Goal: Information Seeking & Learning: Find specific page/section

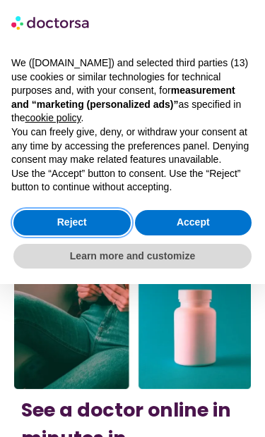
click at [87, 231] on button "Reject" at bounding box center [71, 222] width 117 height 25
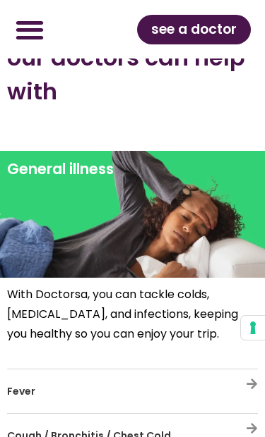
scroll to position [5457, 0]
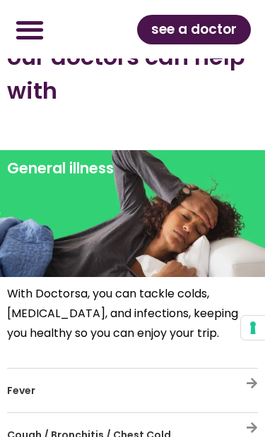
click at [250, 376] on div at bounding box center [252, 391] width 12 height 30
click at [42, 376] on h3 "Fever" at bounding box center [91, 391] width 168 height 30
click at [256, 377] on icon at bounding box center [252, 383] width 12 height 12
click at [39, 376] on h3 "Fever" at bounding box center [91, 391] width 168 height 30
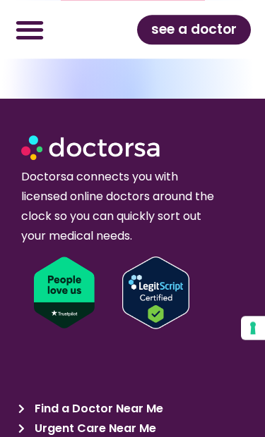
scroll to position [9288, 0]
click at [90, 399] on span "Find a Doctor Near Me" at bounding box center [97, 409] width 132 height 20
click at [119, 419] on span "Urgent Care Near Me" at bounding box center [93, 429] width 125 height 20
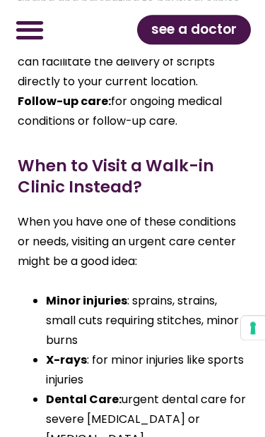
scroll to position [1981, 0]
